Goal: Find specific page/section: Find specific page/section

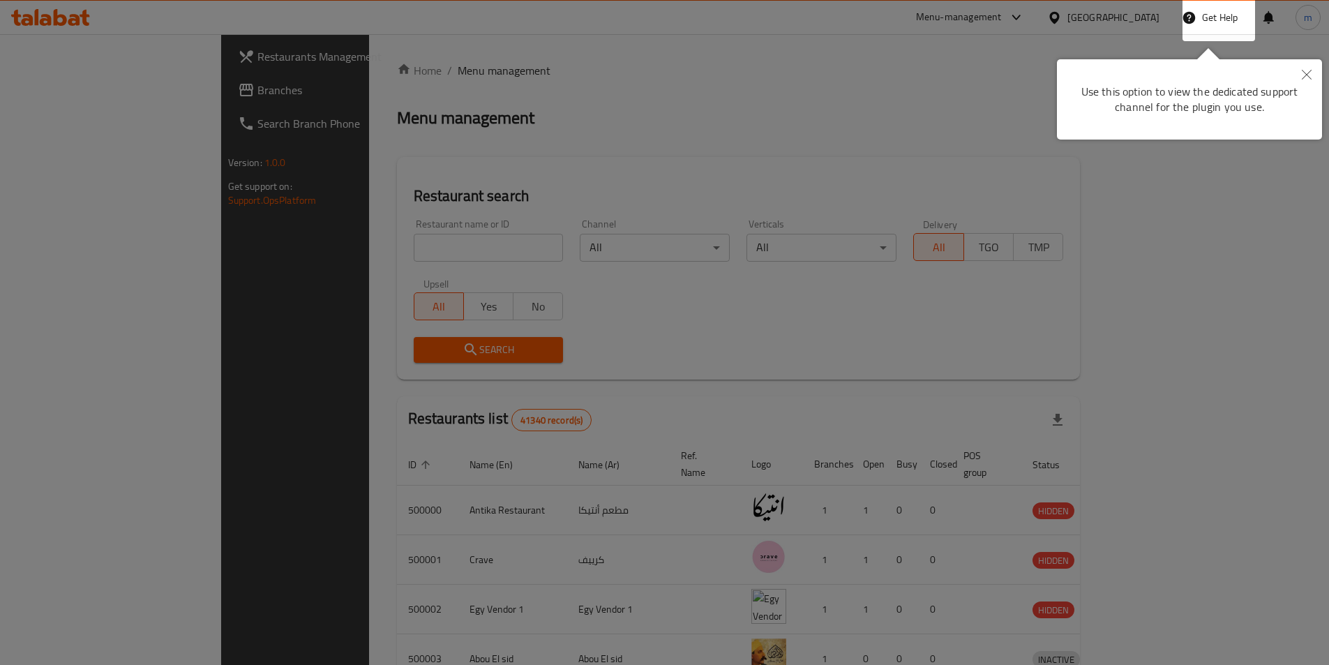
click at [1308, 75] on icon "Close" at bounding box center [1307, 75] width 10 height 10
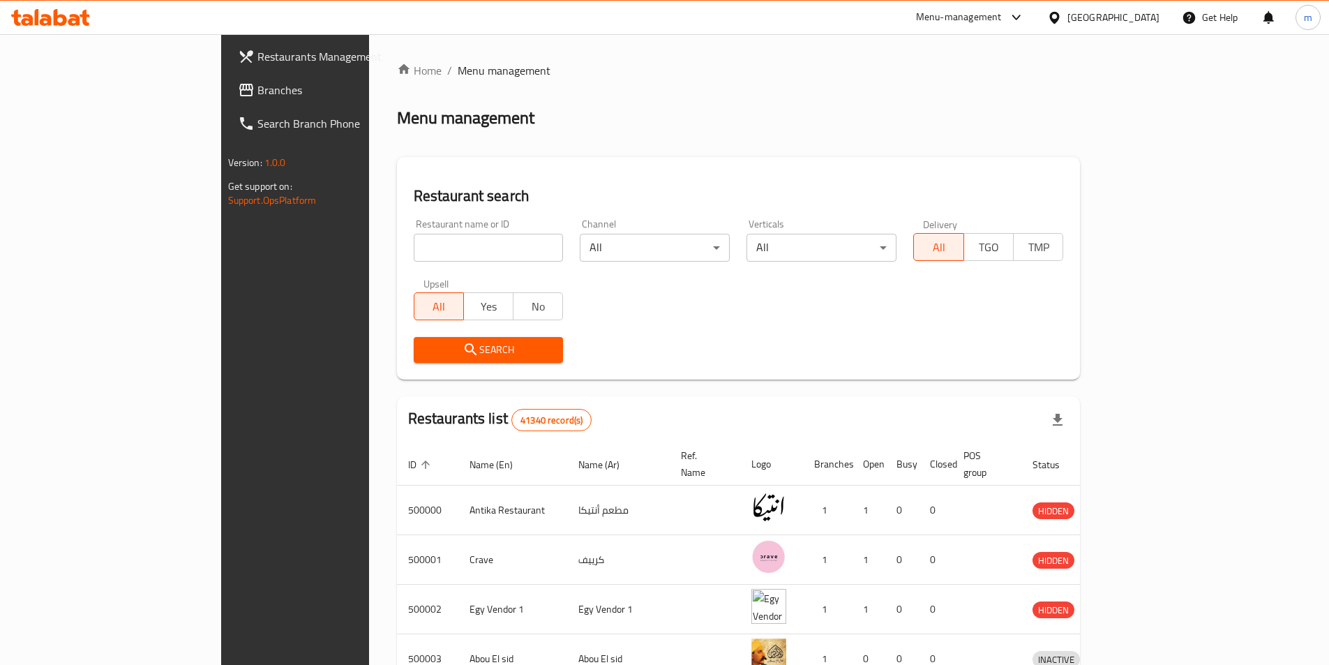
click at [426, 241] on input "search" at bounding box center [489, 248] width 150 height 28
click at [1161, 20] on div "[GEOGRAPHIC_DATA]" at bounding box center [1103, 17] width 135 height 33
click at [1154, 16] on div "[GEOGRAPHIC_DATA]" at bounding box center [1114, 17] width 92 height 15
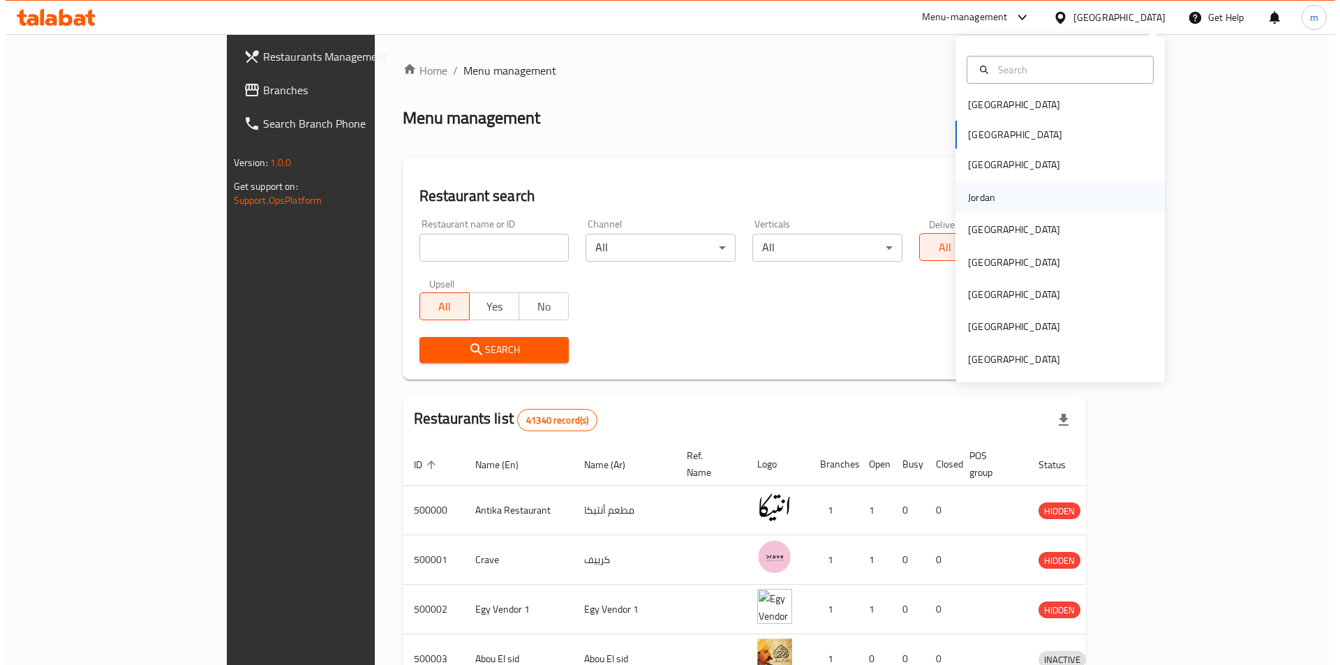
scroll to position [8, 0]
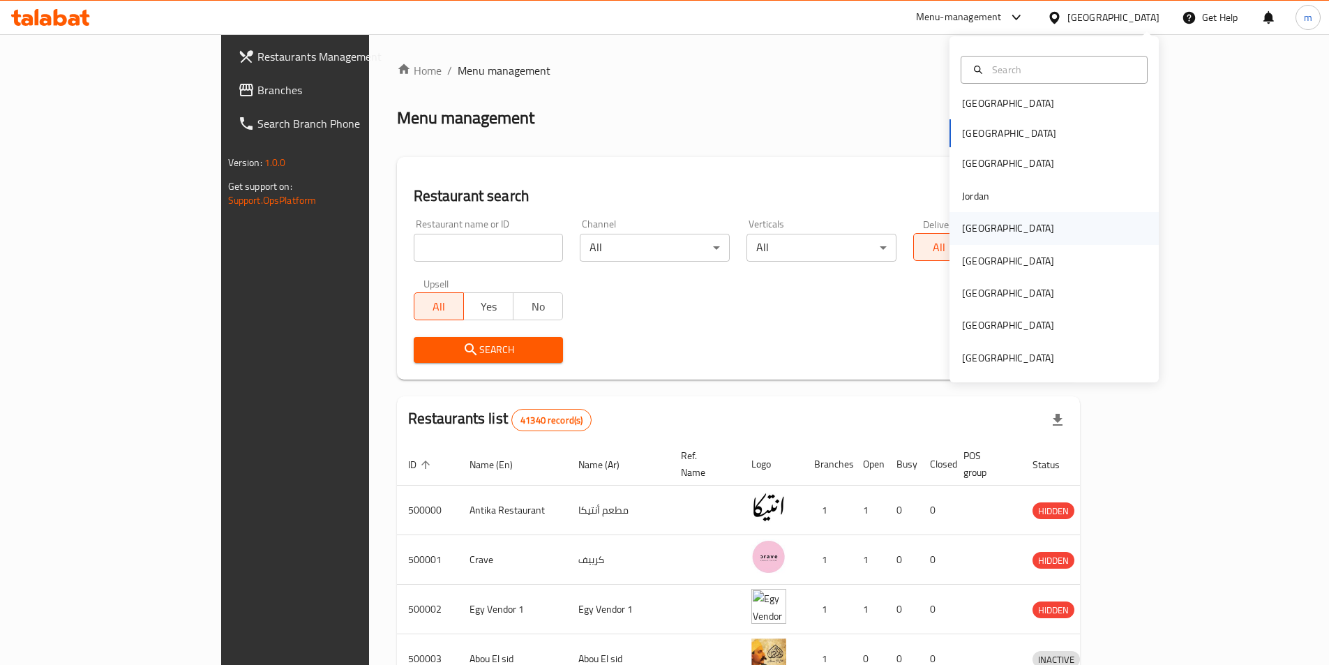
click at [972, 225] on div "[GEOGRAPHIC_DATA]" at bounding box center [1008, 228] width 92 height 15
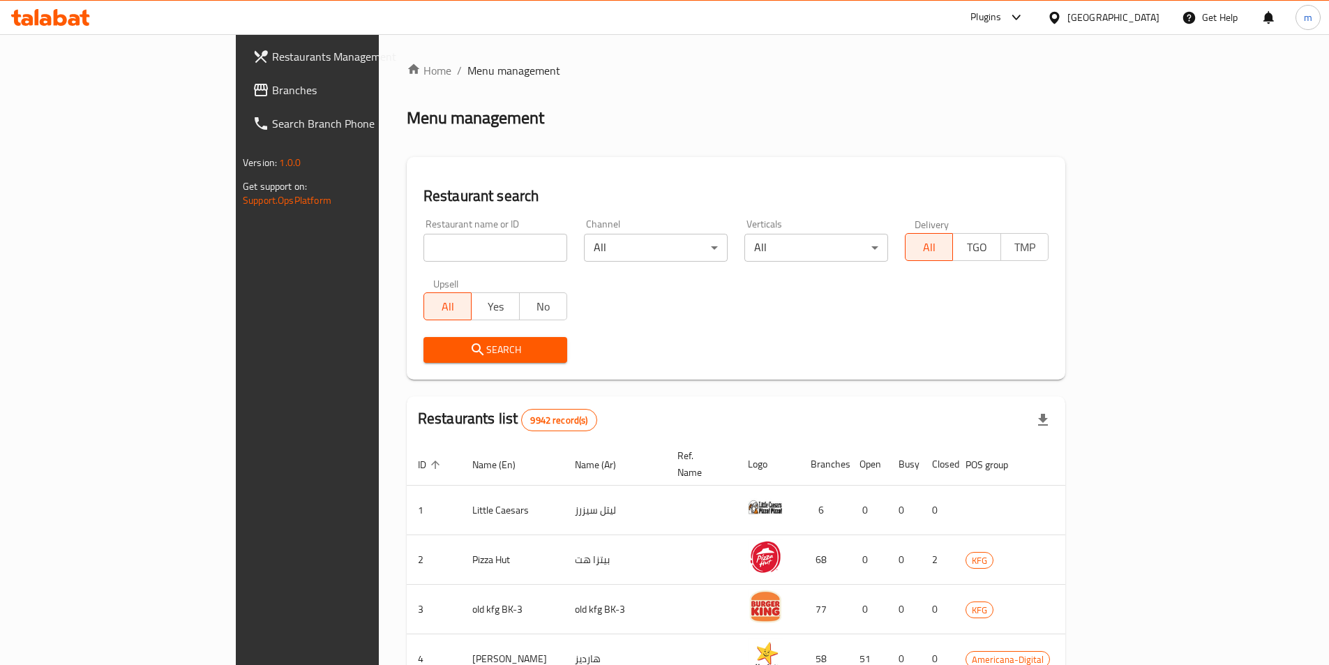
click at [424, 257] on input "search" at bounding box center [496, 248] width 144 height 28
paste input "779133"
type input "779133"
click at [435, 349] on span "Search" at bounding box center [495, 349] width 121 height 17
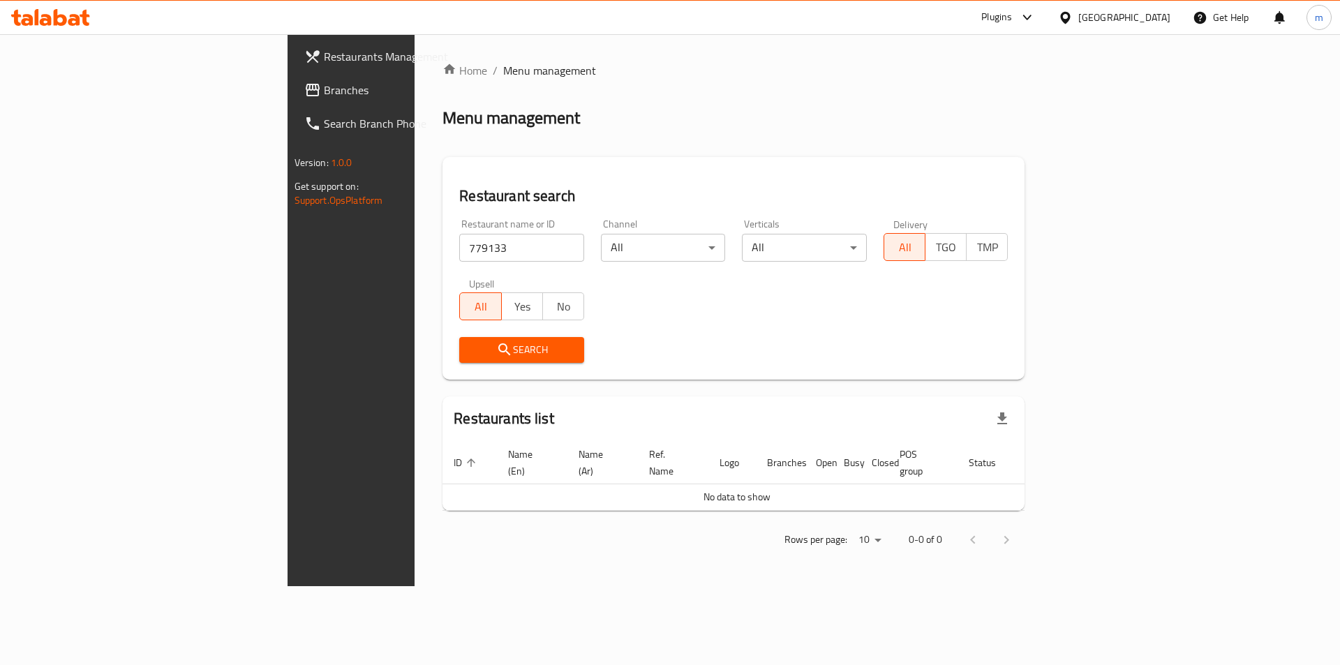
click at [293, 99] on link "Branches" at bounding box center [402, 89] width 218 height 33
